Goal: Information Seeking & Learning: Learn about a topic

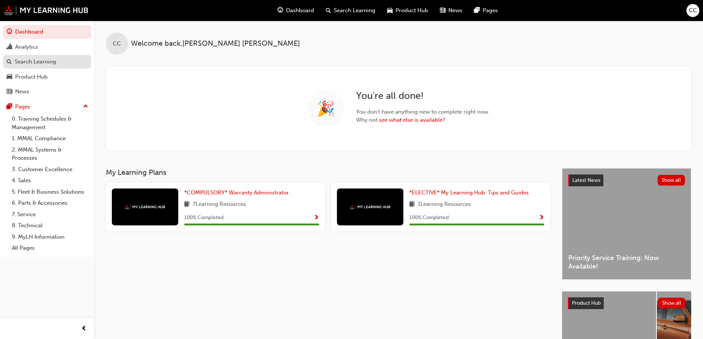
click at [32, 60] on div "Search Learning" at bounding box center [35, 62] width 41 height 8
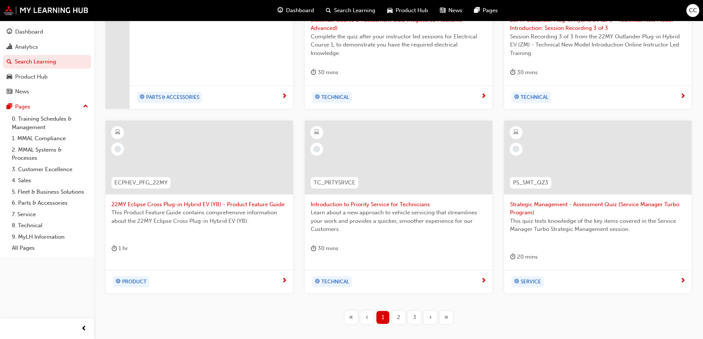
scroll to position [280, 0]
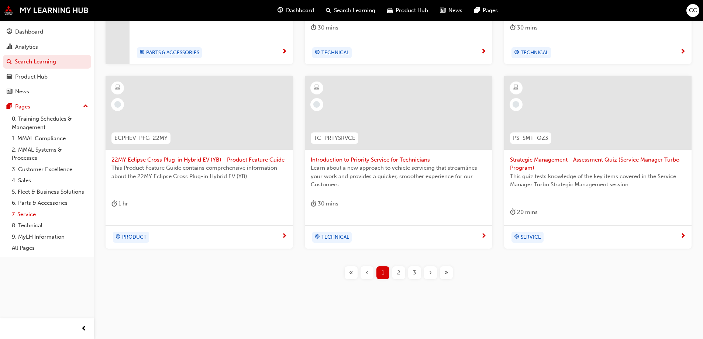
click at [25, 213] on link "7. Service" at bounding box center [50, 214] width 82 height 11
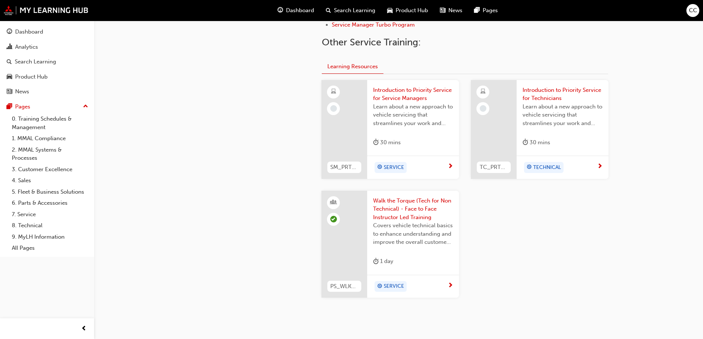
scroll to position [295, 0]
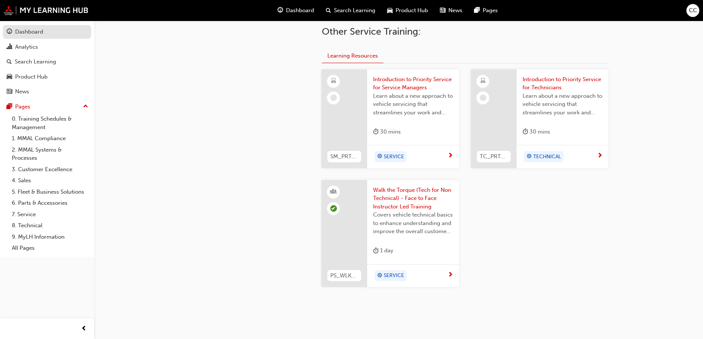
click at [34, 30] on div "Dashboard" at bounding box center [29, 32] width 28 height 8
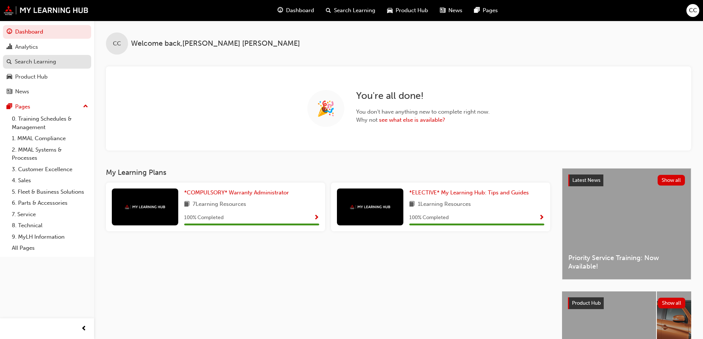
click at [47, 65] on div "Search Learning" at bounding box center [35, 62] width 41 height 8
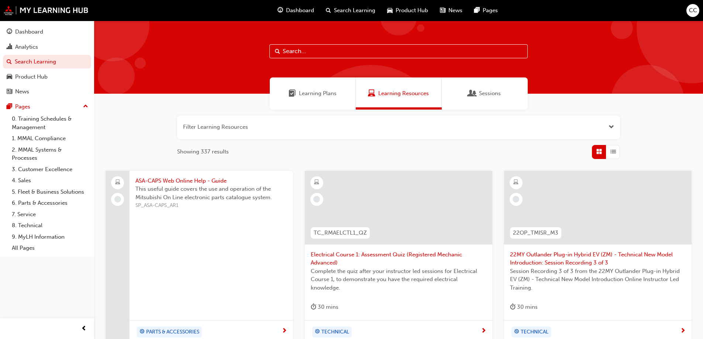
click at [314, 90] on span "Learning Plans" at bounding box center [318, 93] width 38 height 8
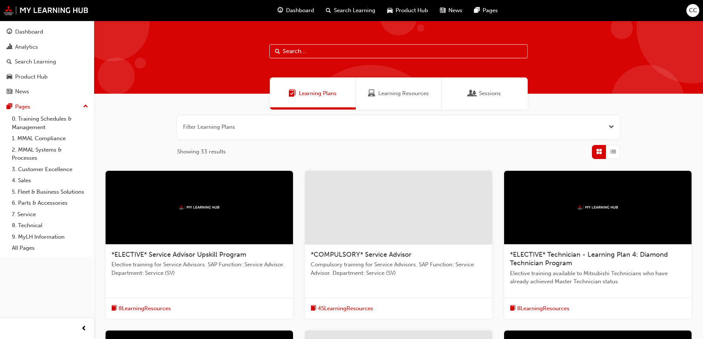
click at [490, 97] on span "Sessions" at bounding box center [490, 93] width 22 height 8
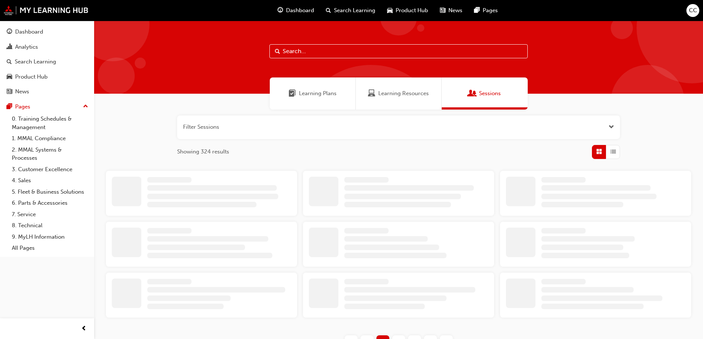
click at [426, 99] on div "Learning Resources" at bounding box center [399, 94] width 86 height 32
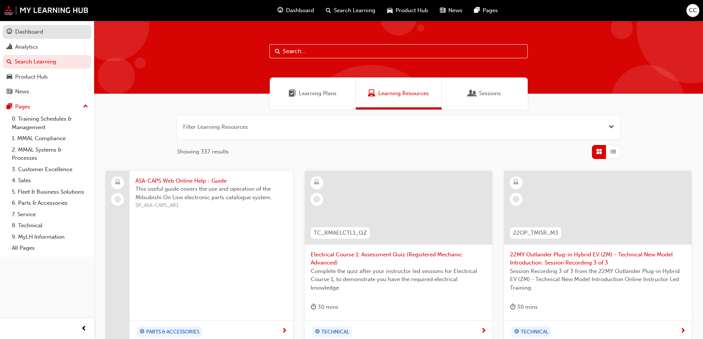
click at [32, 31] on div "Dashboard" at bounding box center [29, 32] width 28 height 8
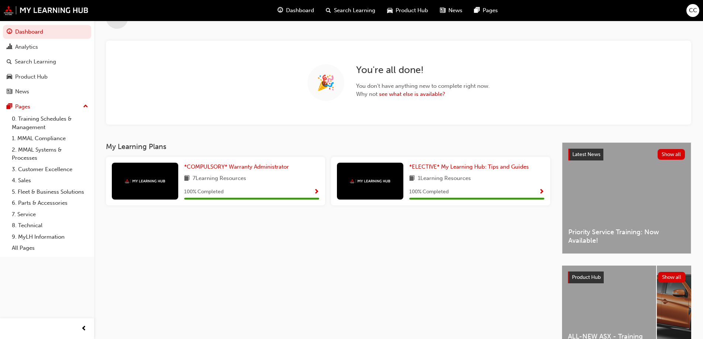
scroll to position [79, 0]
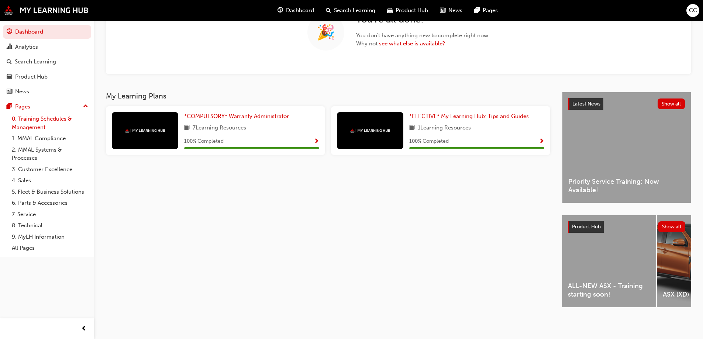
click at [38, 119] on link "0. Training Schedules & Management" at bounding box center [50, 123] width 82 height 20
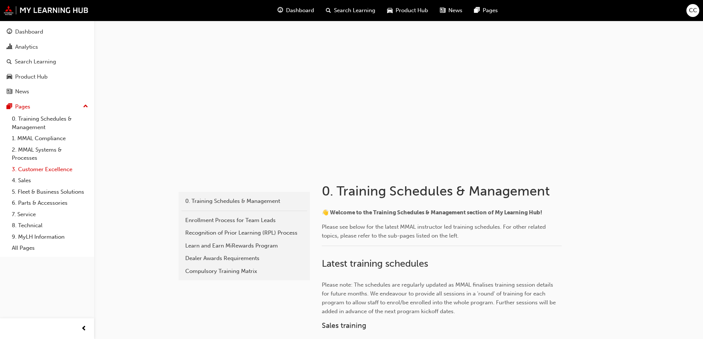
click at [32, 169] on link "3. Customer Excellence" at bounding box center [50, 169] width 82 height 11
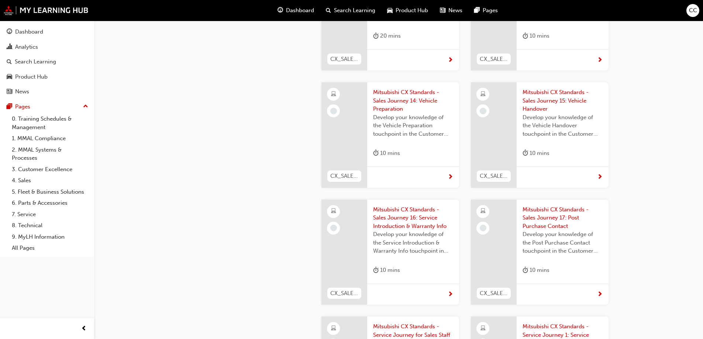
scroll to position [1145, 0]
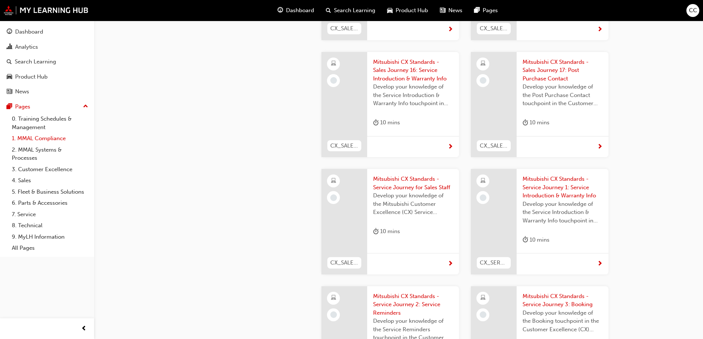
click at [41, 137] on link "1. MMAL Compliance" at bounding box center [50, 138] width 82 height 11
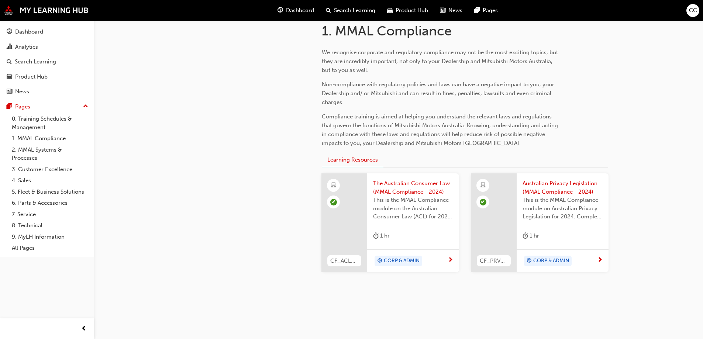
scroll to position [171, 0]
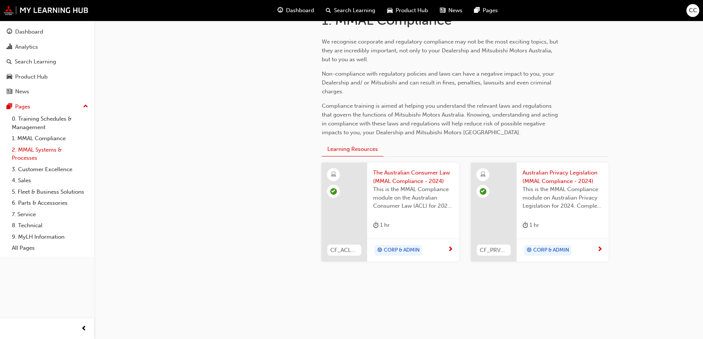
click at [43, 151] on link "2. MMAL Systems & Processes" at bounding box center [50, 154] width 82 height 20
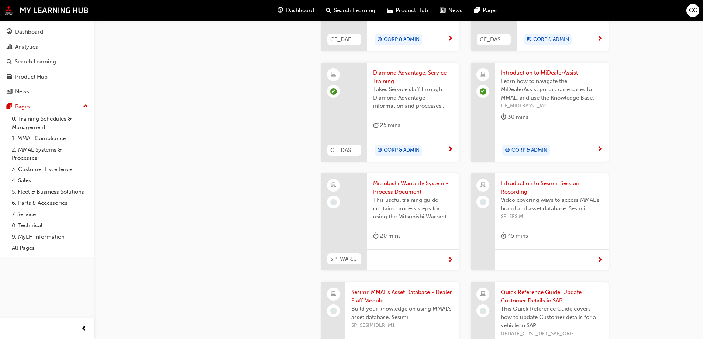
scroll to position [517, 0]
click at [450, 257] on span "next-icon" at bounding box center [451, 260] width 6 height 7
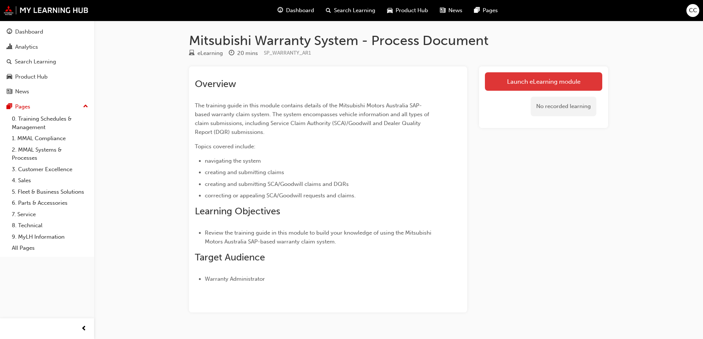
click at [533, 80] on link "Launch eLearning module" at bounding box center [543, 81] width 117 height 18
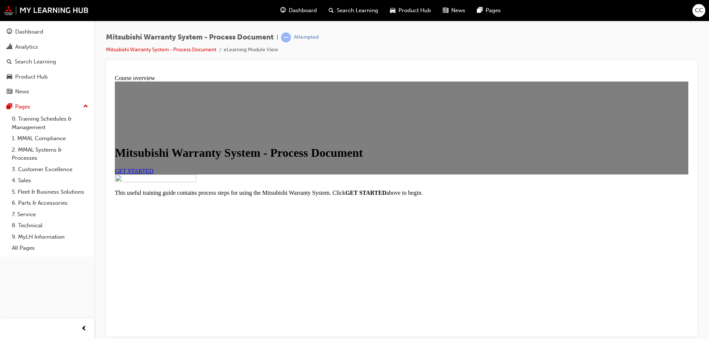
click at [154, 174] on span "GET STARTED" at bounding box center [134, 171] width 39 height 6
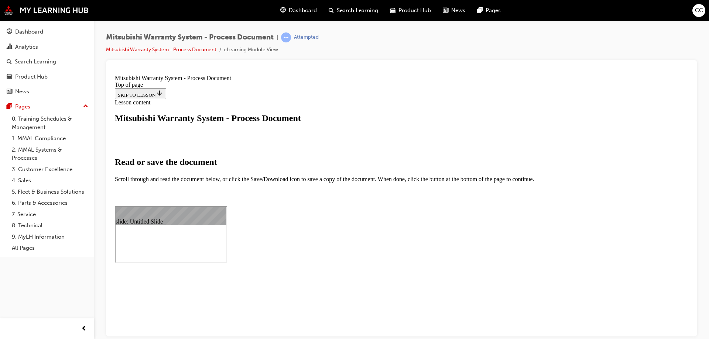
select select "auto"
type input "80"
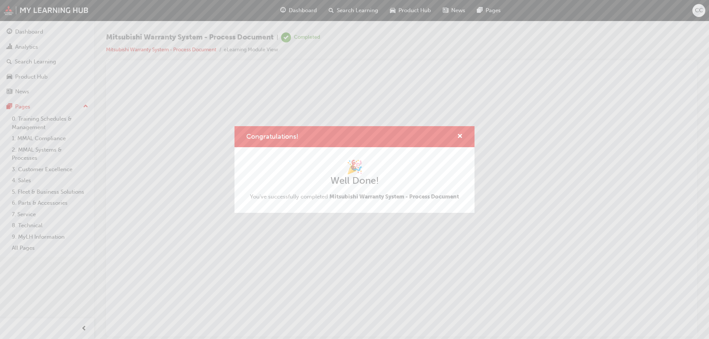
click at [28, 30] on div "Congratulations! 🎉 Well Done! You've successfully completed Mitsubishi Warranty…" at bounding box center [354, 169] width 709 height 339
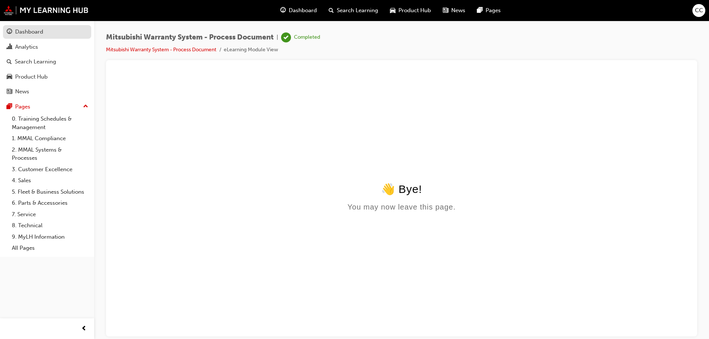
click at [28, 30] on div "Dashboard" at bounding box center [29, 32] width 28 height 8
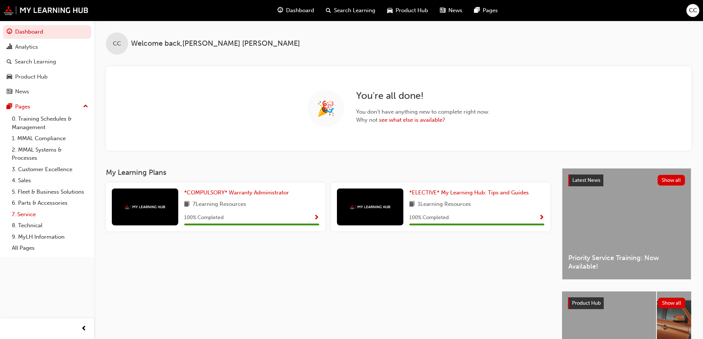
click at [26, 211] on link "7. Service" at bounding box center [50, 214] width 82 height 11
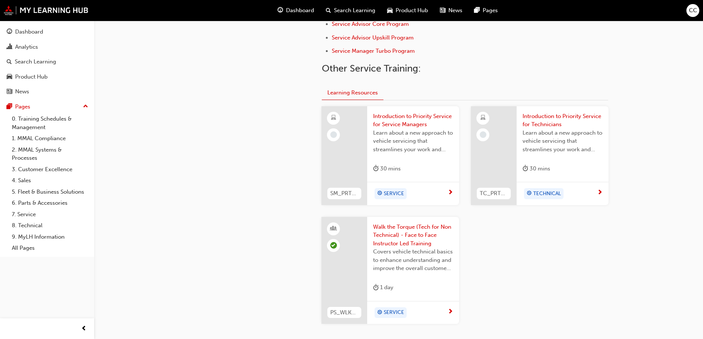
scroll to position [321, 0]
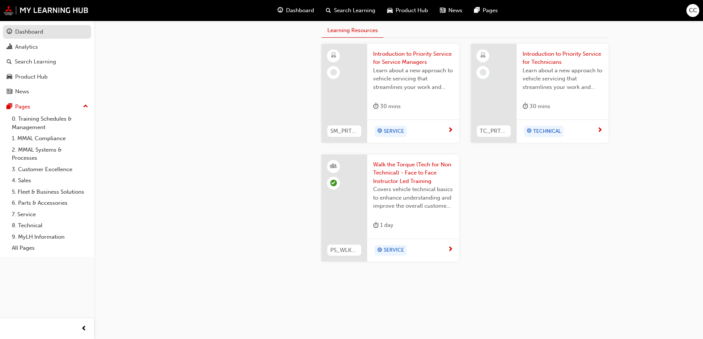
click at [28, 29] on div "Dashboard" at bounding box center [29, 32] width 28 height 8
